Goal: Information Seeking & Learning: Check status

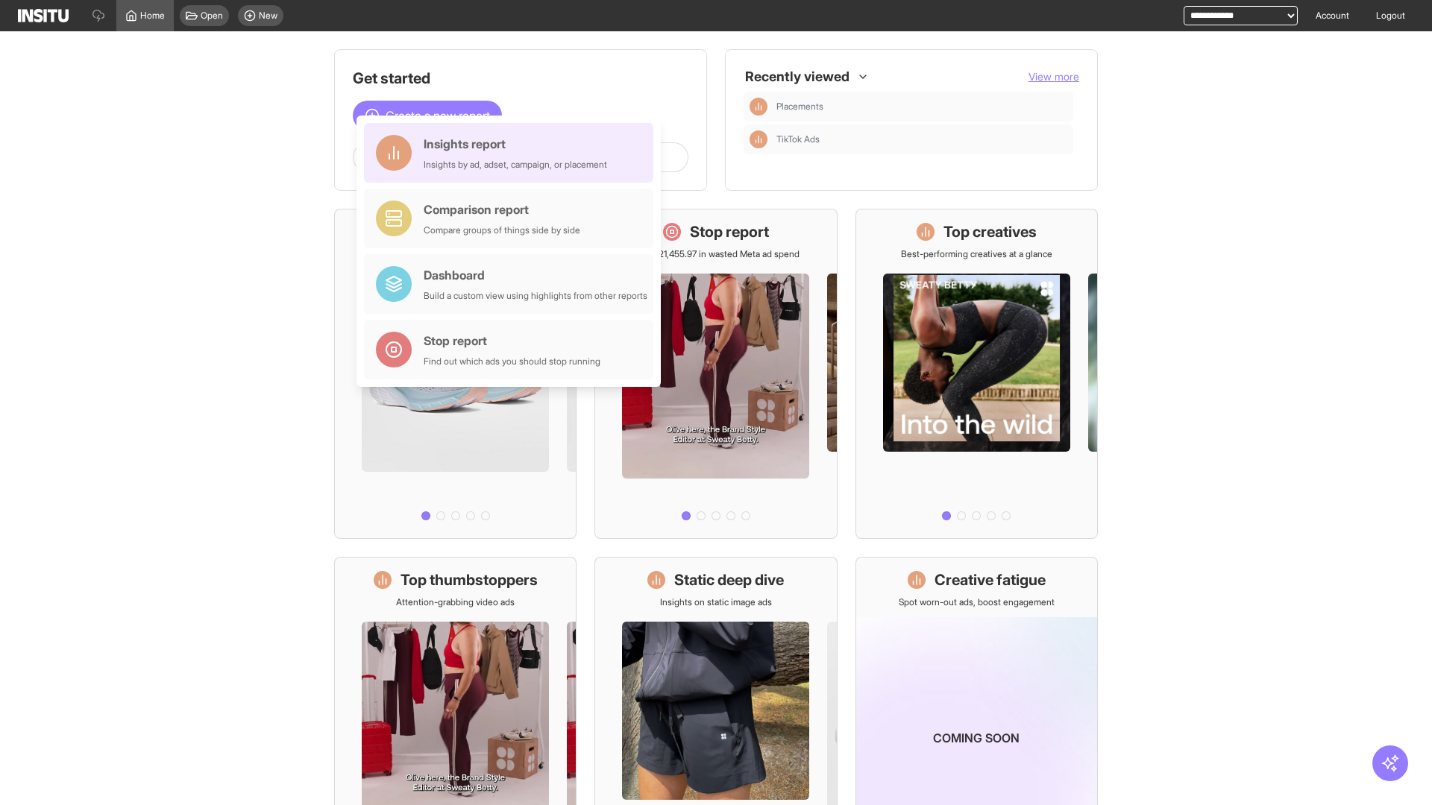
click at [512, 153] on div "Insights report Insights by ad, adset, campaign, or placement" at bounding box center [515, 153] width 183 height 36
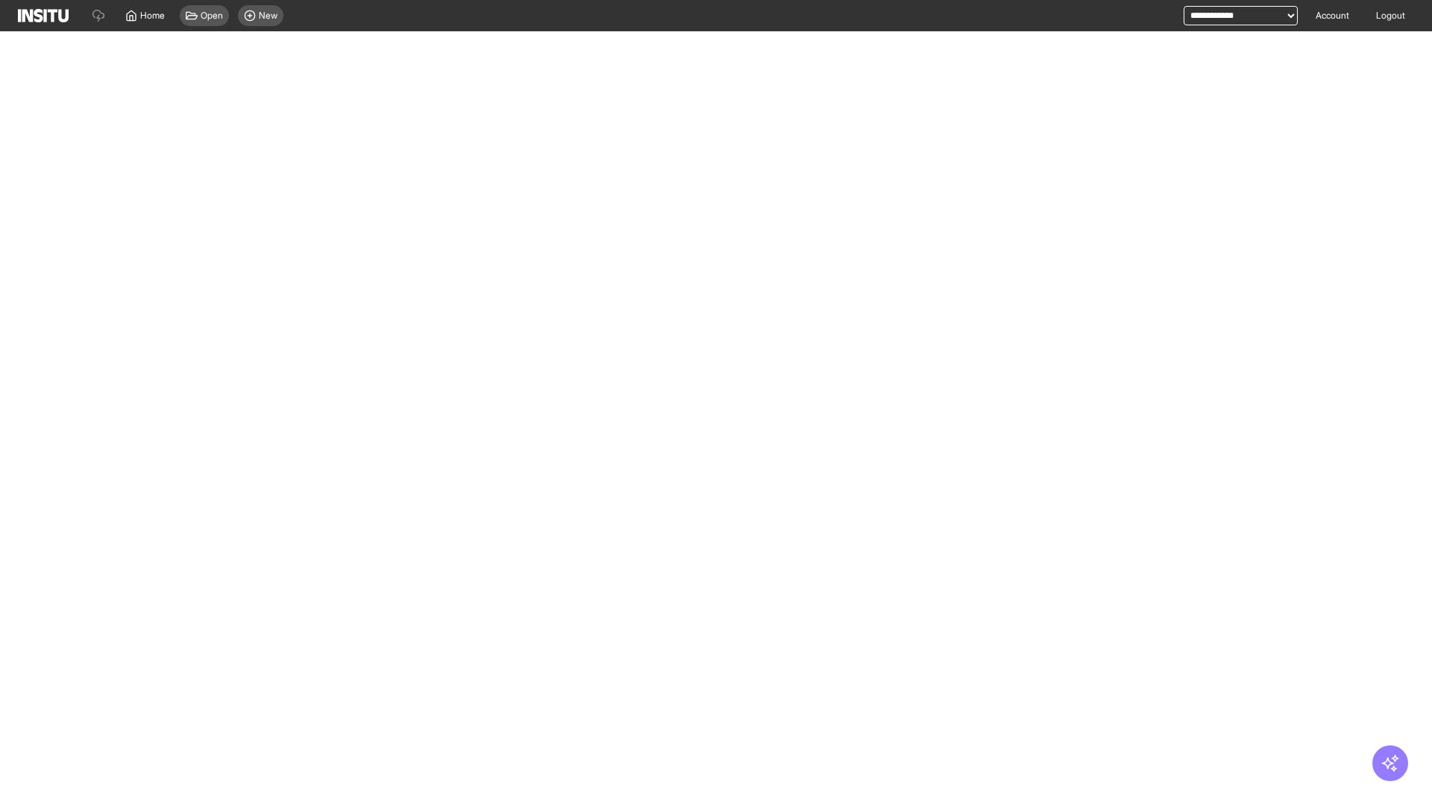
select select "**"
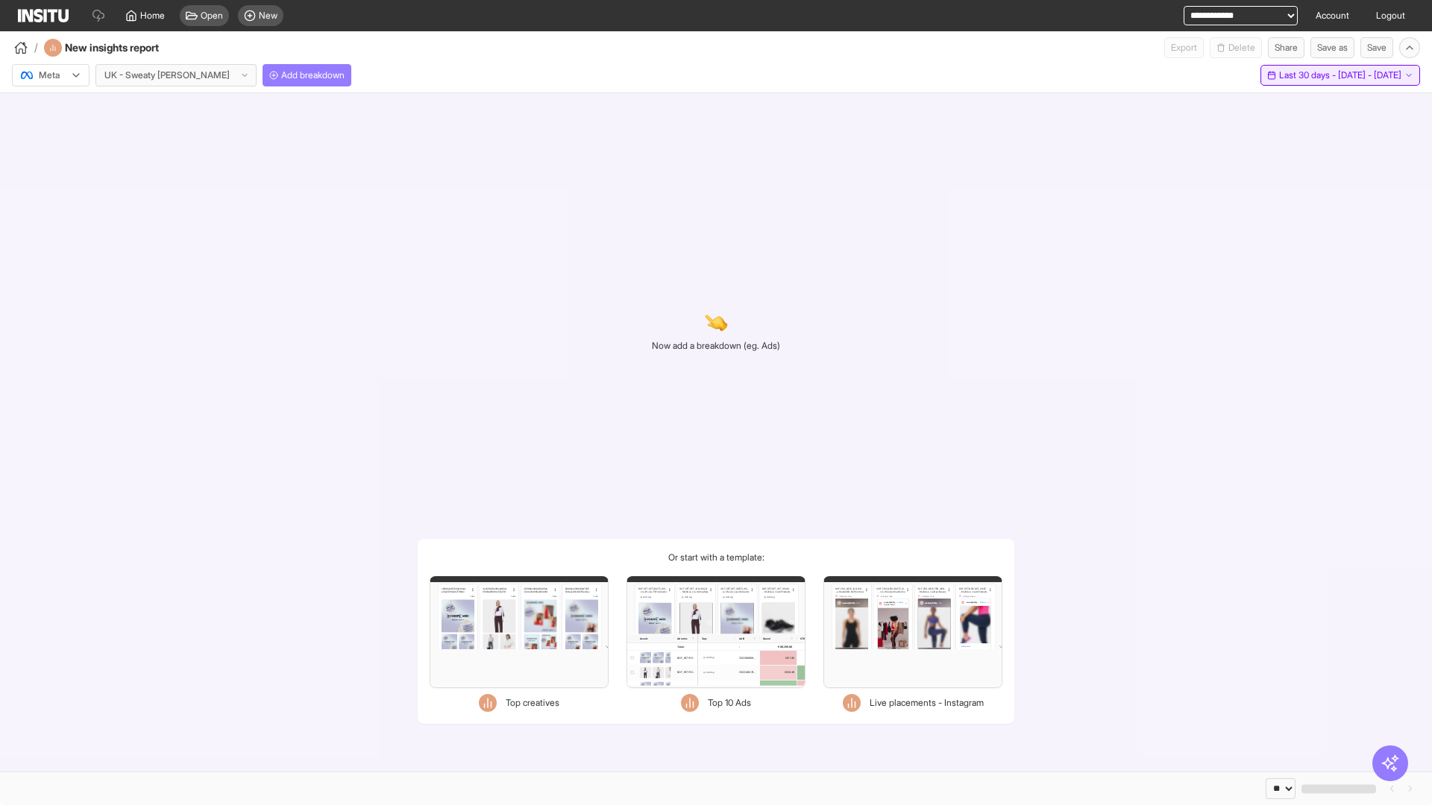
click at [1310, 75] on span "Last 30 days - [DATE] - [DATE]" at bounding box center [1340, 75] width 122 height 12
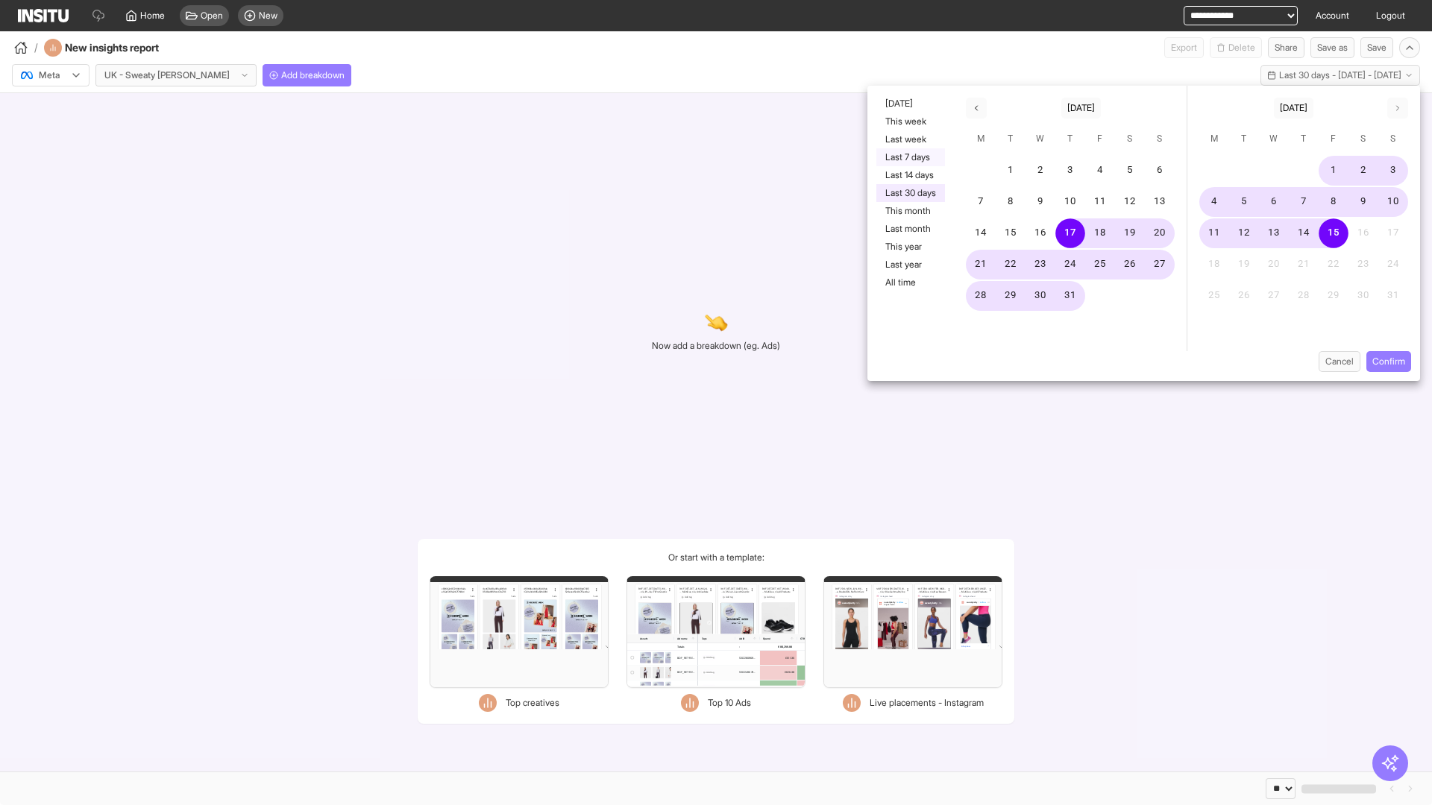
click at [909, 157] on button "Last 7 days" at bounding box center [910, 157] width 69 height 18
